Goal: Information Seeking & Learning: Learn about a topic

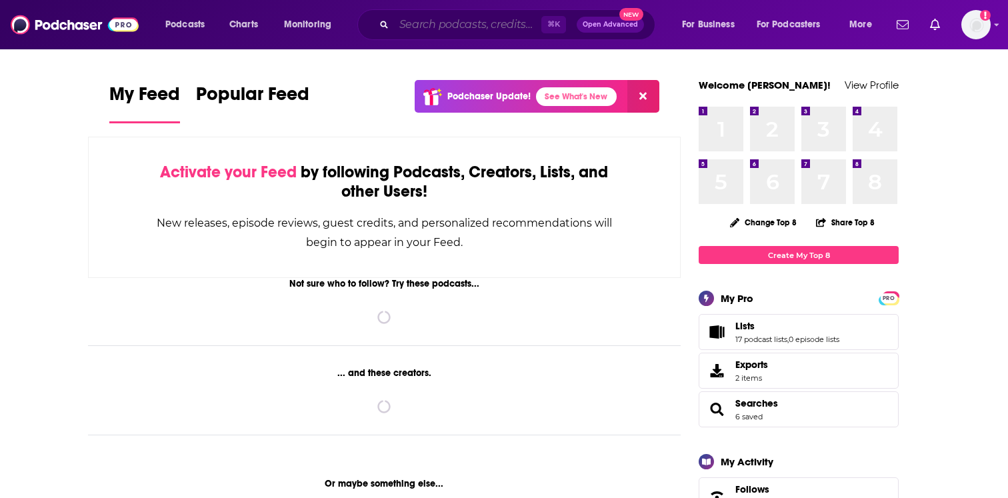
click at [398, 27] on input "Search podcasts, credits, & more..." at bounding box center [467, 24] width 147 height 21
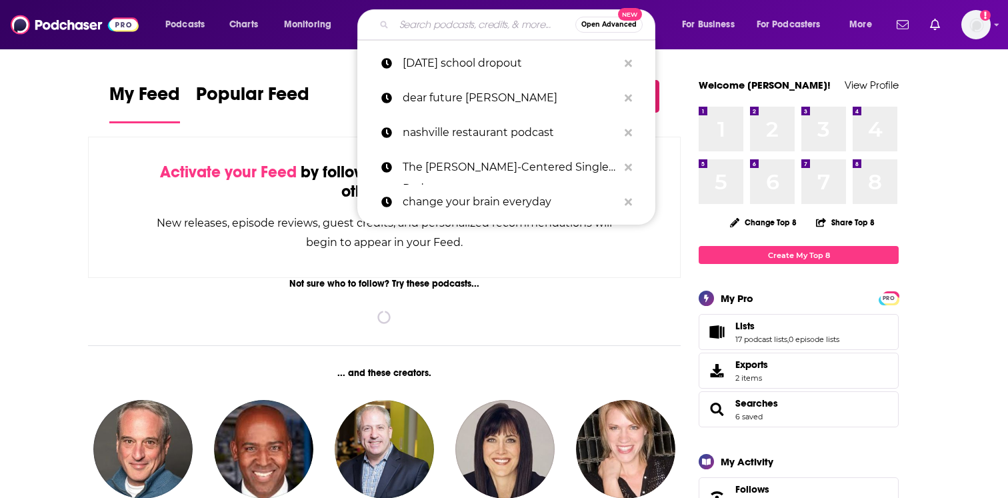
paste input "Faith in Healthcare"
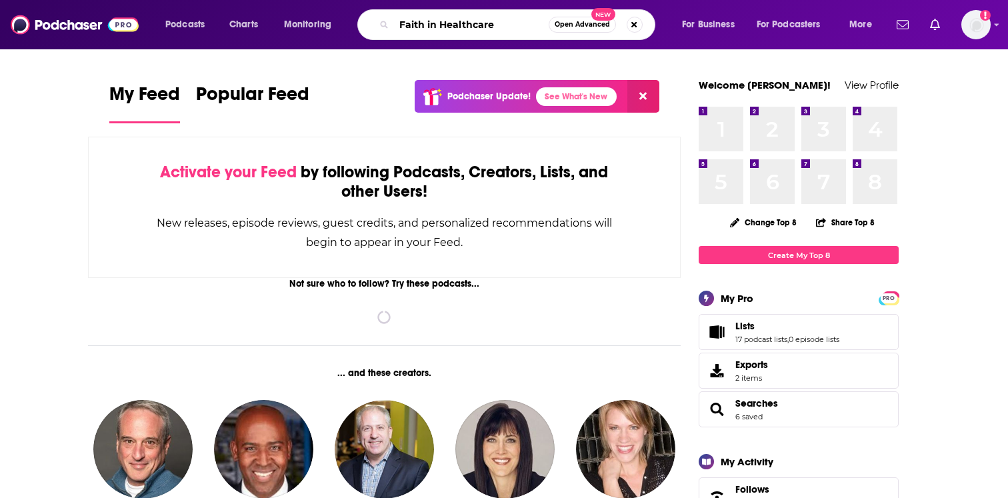
type input "Faith in Healthcare"
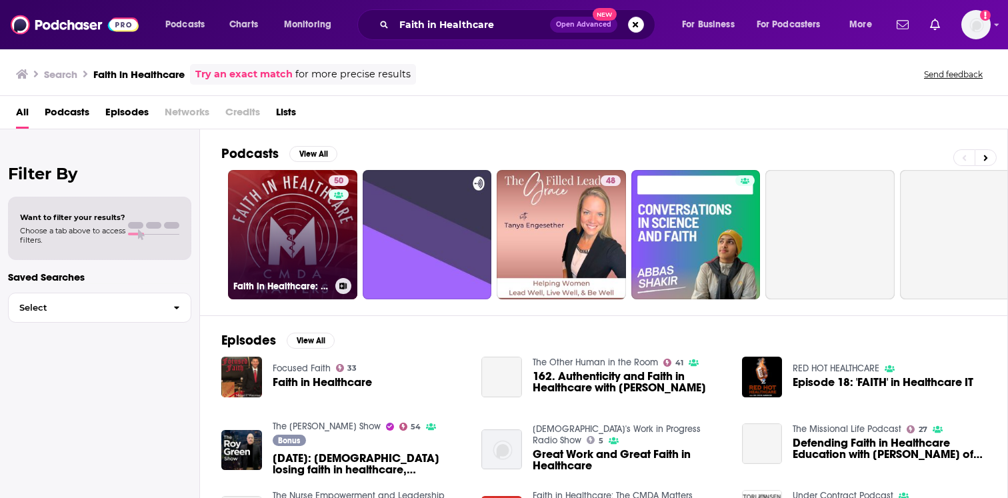
click at [322, 252] on link "50 Faith in Healthcare: The CMDA Matters Podcast" at bounding box center [292, 234] width 129 height 129
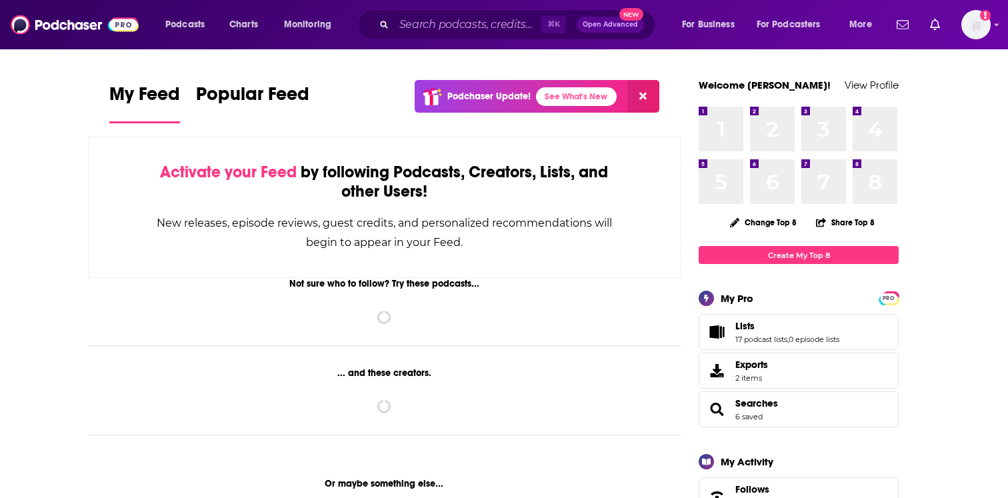
click at [404, 13] on div "⌘ K Open Advanced New" at bounding box center [506, 24] width 298 height 31
click at [405, 23] on input "Search podcasts, credits, & more..." at bounding box center [467, 24] width 147 height 21
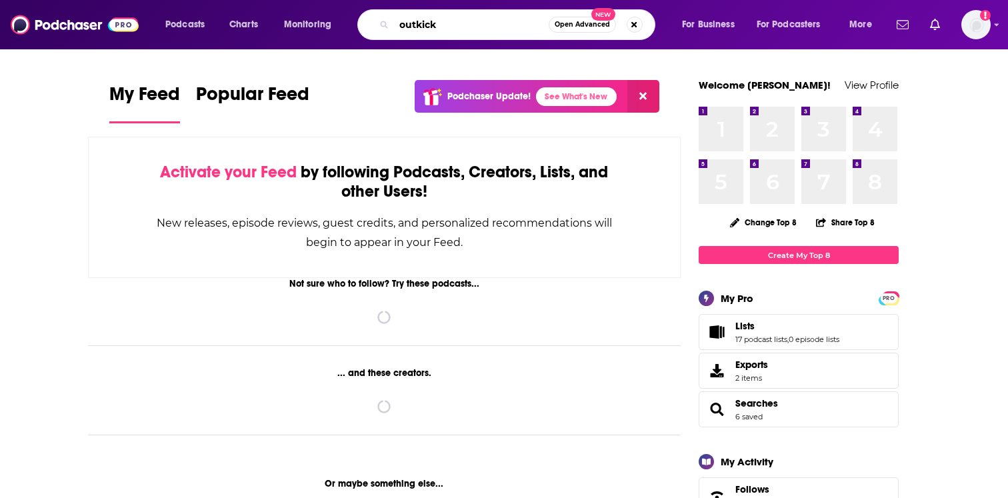
type input "outkick"
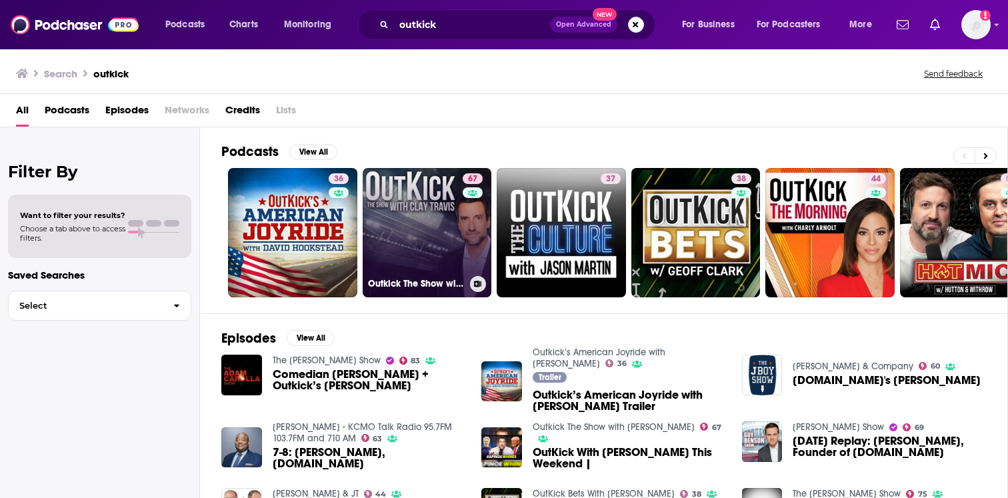
click at [455, 241] on link "67 Outkick The Show with [PERSON_NAME]" at bounding box center [427, 232] width 129 height 129
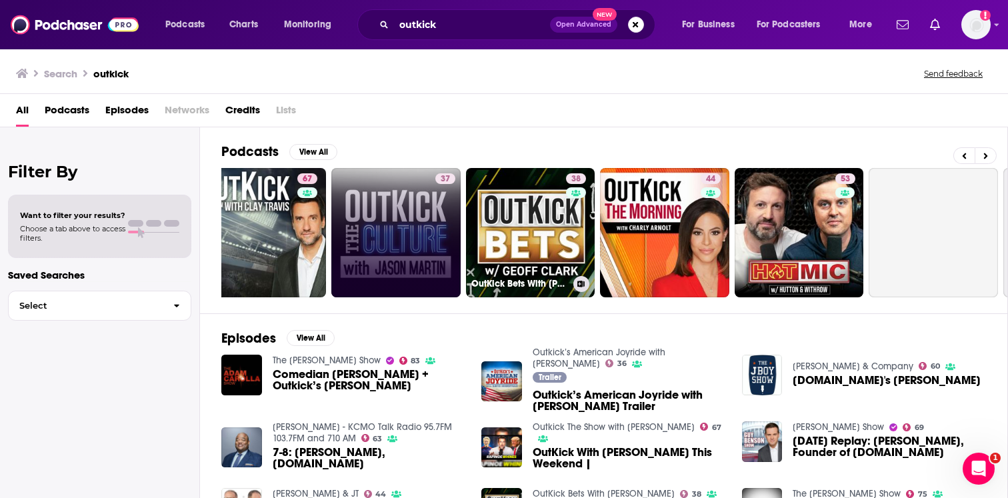
scroll to position [0, 166]
